Goal: Task Accomplishment & Management: Use online tool/utility

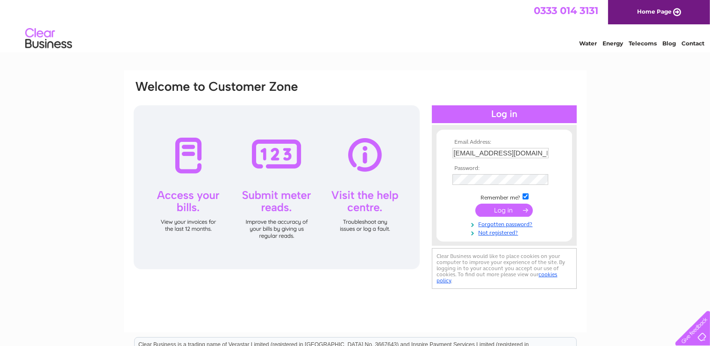
click at [507, 209] on input "submit" at bounding box center [505, 209] width 58 height 13
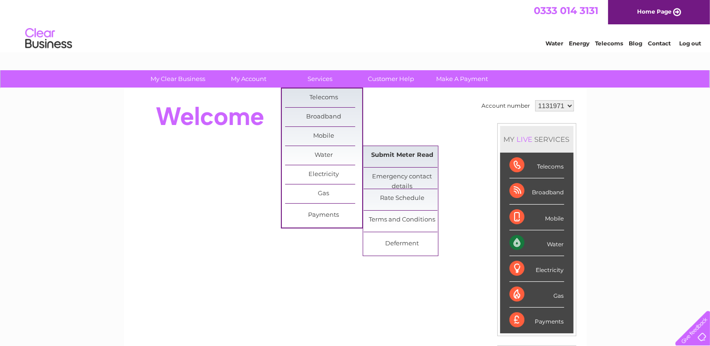
click at [394, 157] on link "Submit Meter Read" at bounding box center [402, 155] width 77 height 19
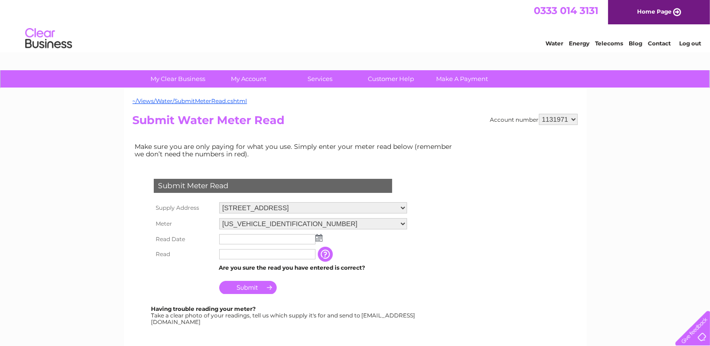
click at [319, 235] on img at bounding box center [319, 237] width 7 height 7
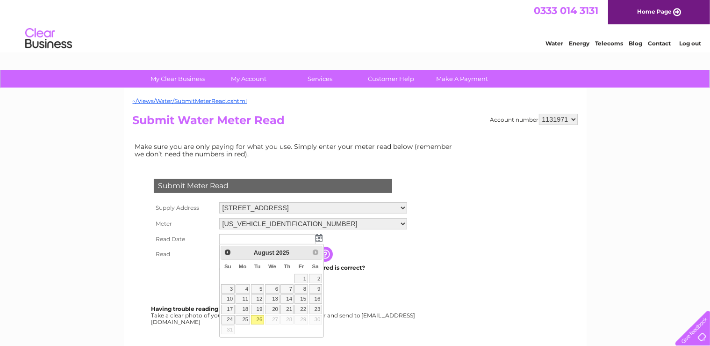
click at [258, 318] on link "26" at bounding box center [257, 319] width 13 height 9
type input "2025/08/26"
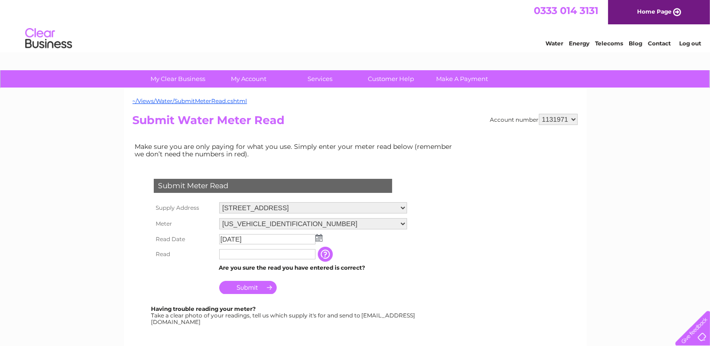
click at [239, 257] on input "text" at bounding box center [267, 254] width 96 height 10
type input "0042"
click at [251, 289] on input "Submit" at bounding box center [248, 287] width 58 height 13
